Goal: Transaction & Acquisition: Download file/media

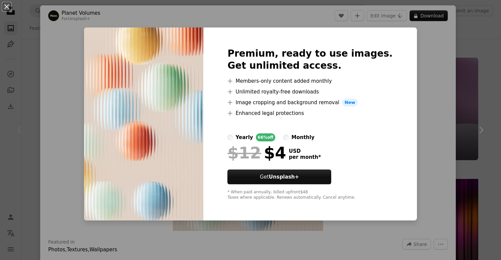
scroll to position [189, 0]
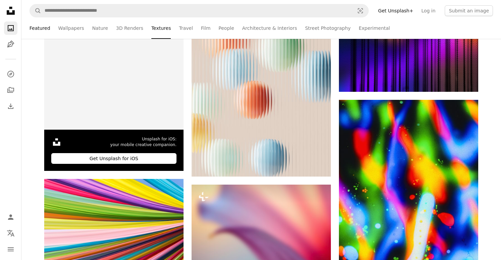
click at [43, 29] on link "Featured" at bounding box center [39, 27] width 21 height 21
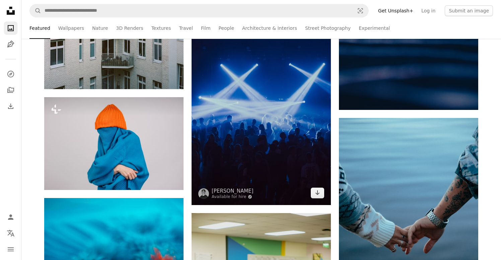
scroll to position [444, 0]
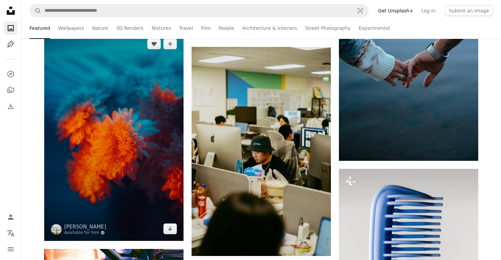
click at [147, 155] on img at bounding box center [113, 136] width 139 height 209
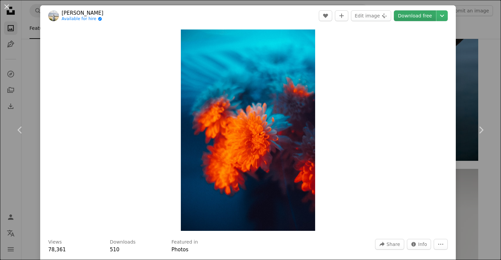
click at [422, 18] on link "Download free" at bounding box center [415, 15] width 42 height 11
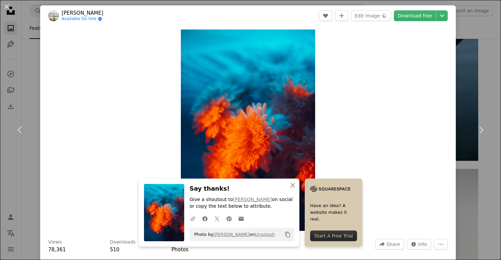
click at [54, 16] on img at bounding box center [53, 15] width 11 height 11
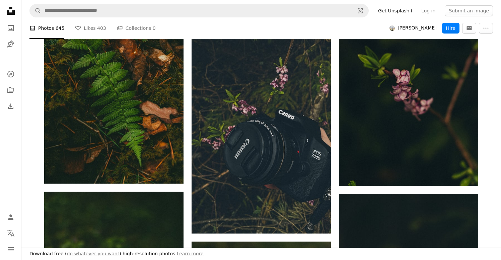
scroll to position [803, 0]
